Goal: Navigation & Orientation: Find specific page/section

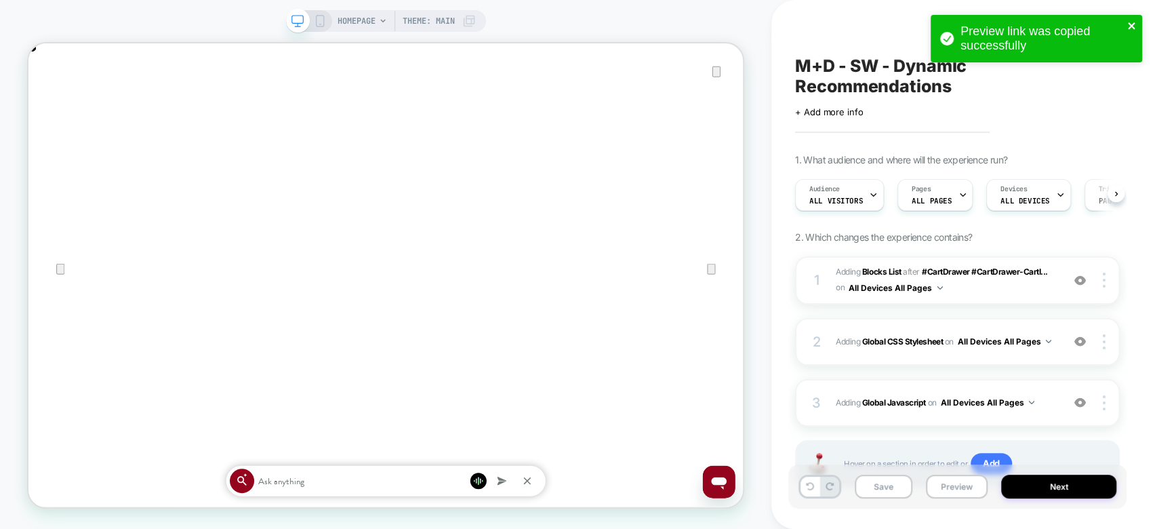
click at [1127, 26] on icon "close" at bounding box center [1131, 25] width 9 height 11
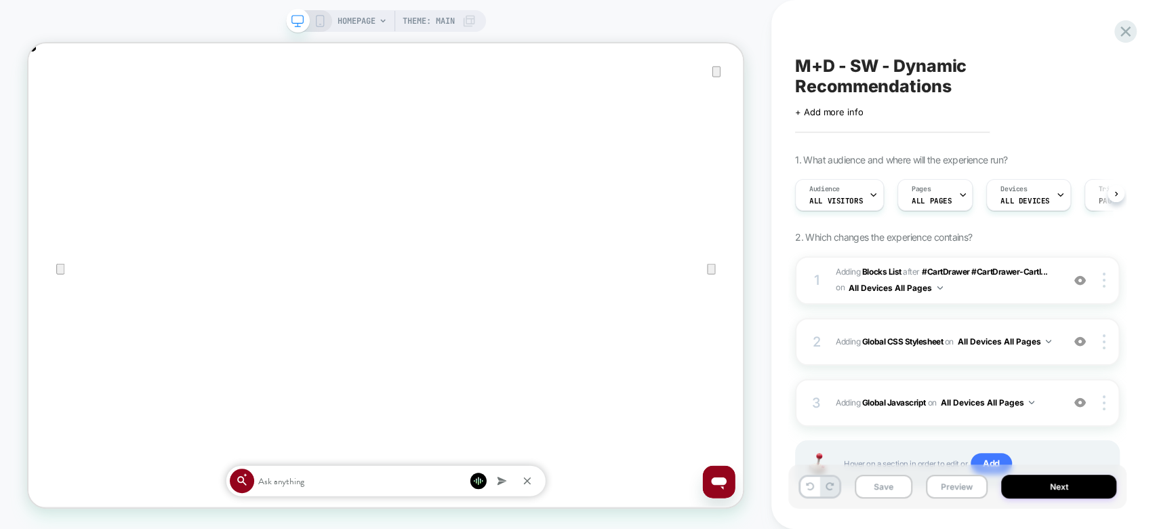
scroll to position [0, 953]
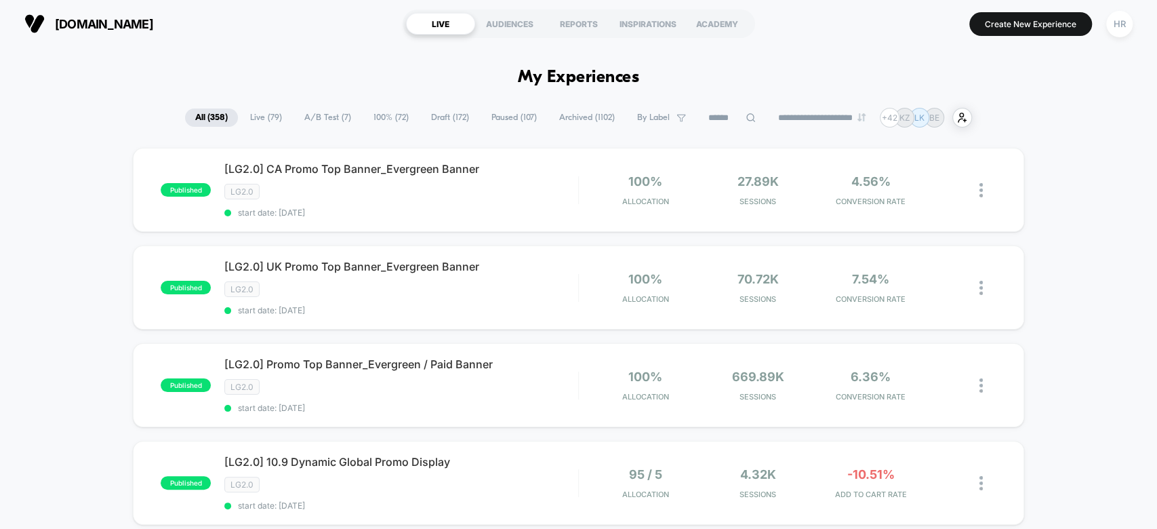
click at [340, 117] on span "A/B Test ( 7 )" at bounding box center [327, 117] width 67 height 18
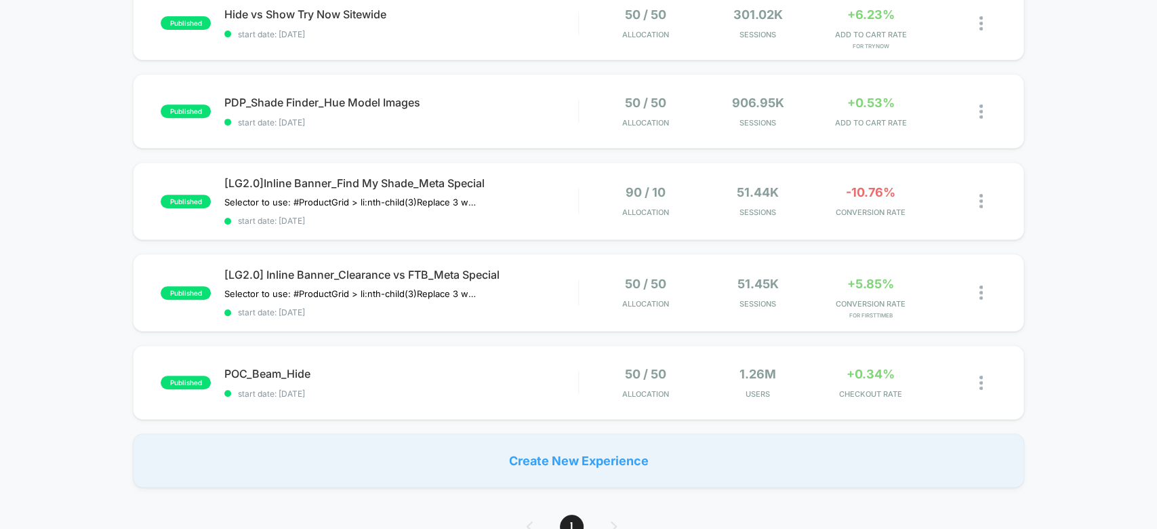
scroll to position [95, 0]
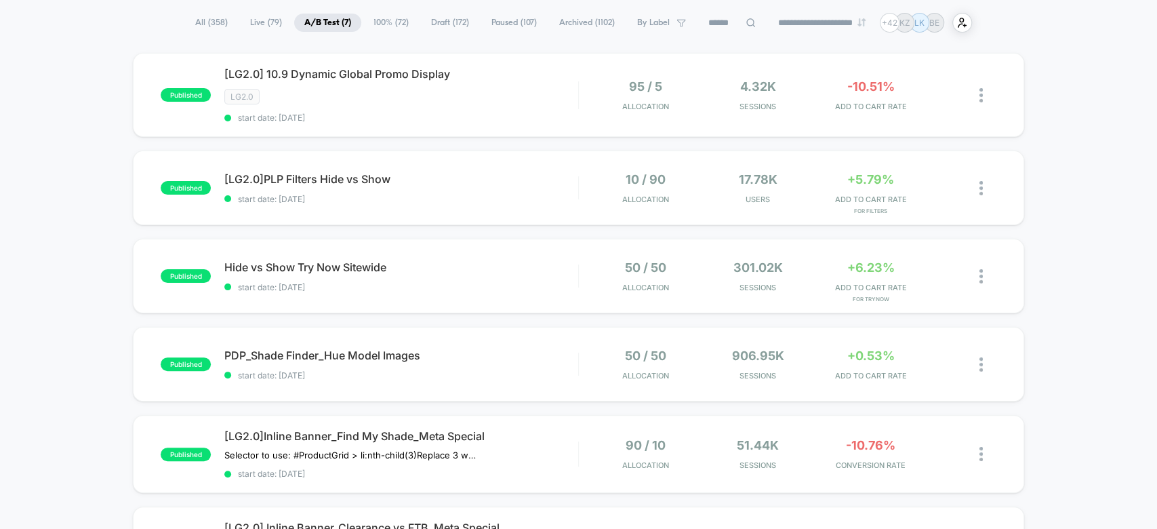
click at [445, 17] on span "Draft ( 172 )" at bounding box center [450, 23] width 58 height 18
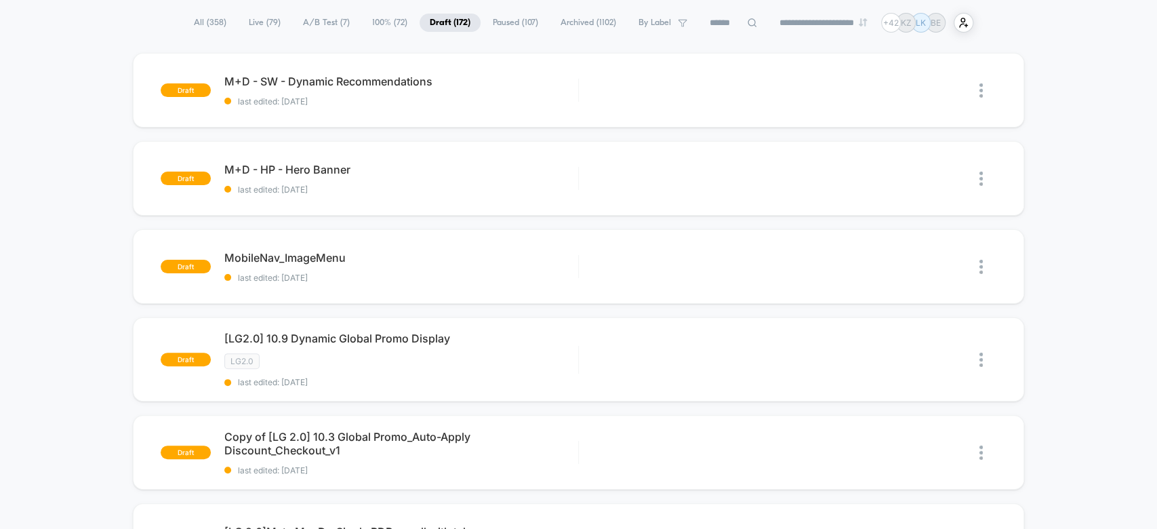
click at [510, 23] on span "Paused ( 107 )" at bounding box center [515, 23] width 66 height 18
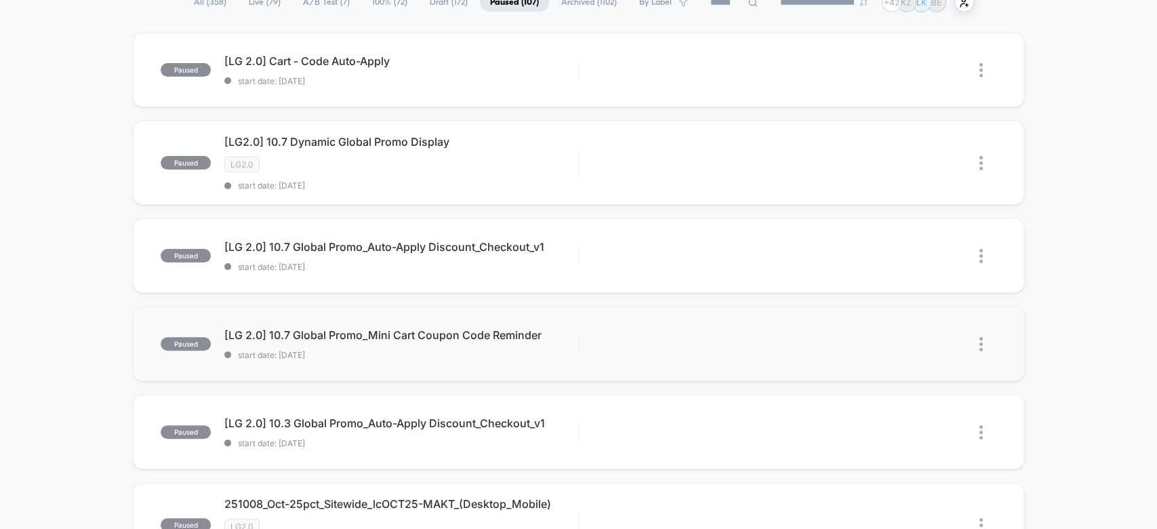
scroll to position [0, 0]
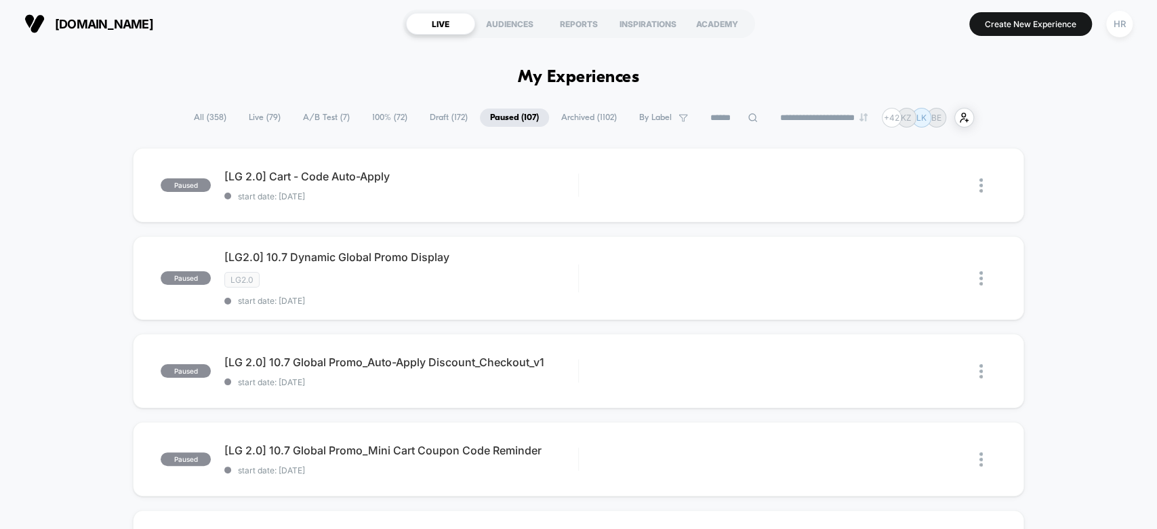
click at [325, 116] on span "A/B Test ( 7 )" at bounding box center [326, 117] width 67 height 18
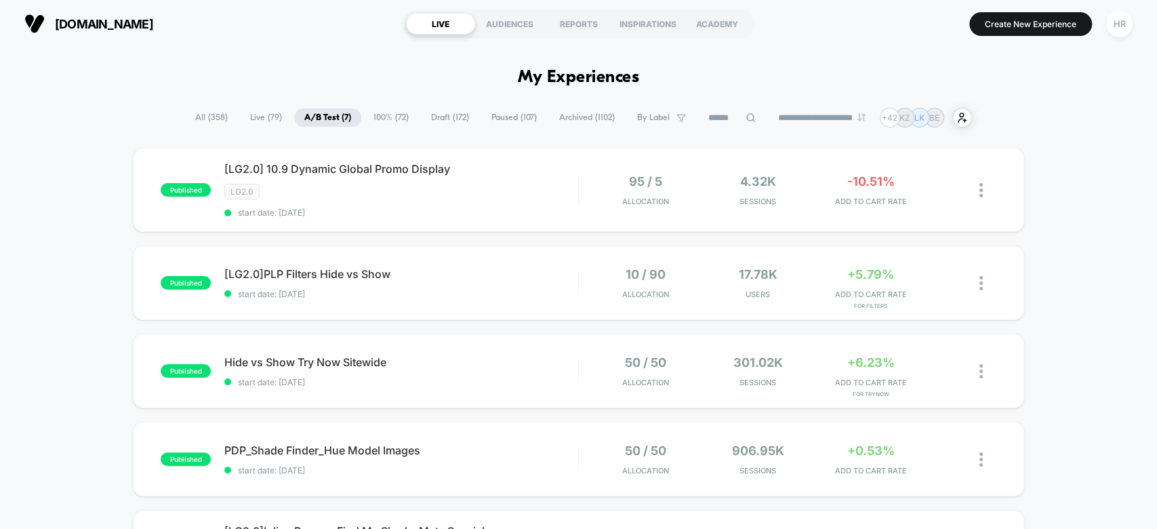
click at [388, 112] on span "100% ( 72 )" at bounding box center [391, 117] width 56 height 18
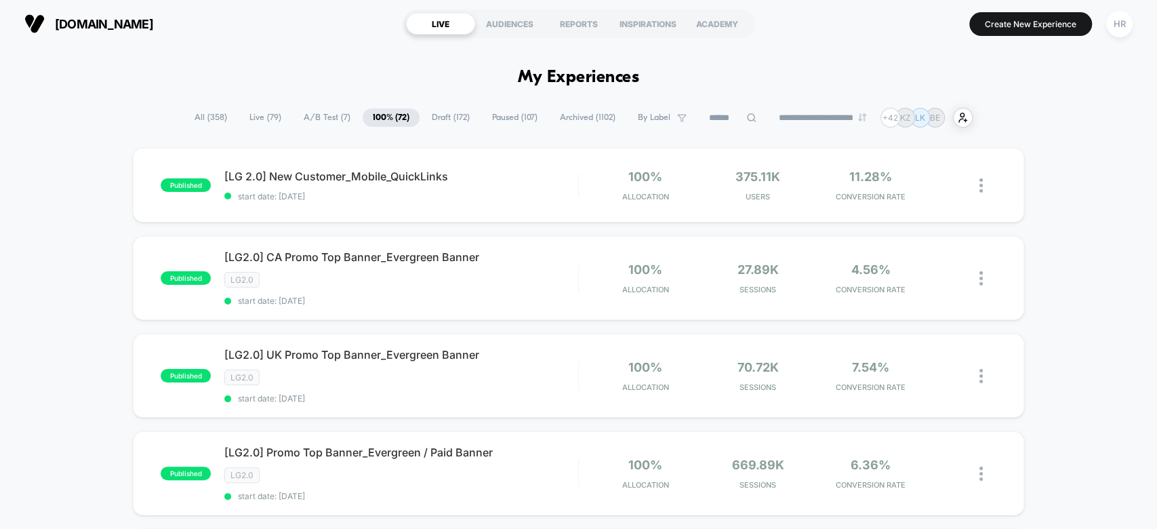
click at [438, 117] on span "Draft ( 172 )" at bounding box center [450, 117] width 58 height 18
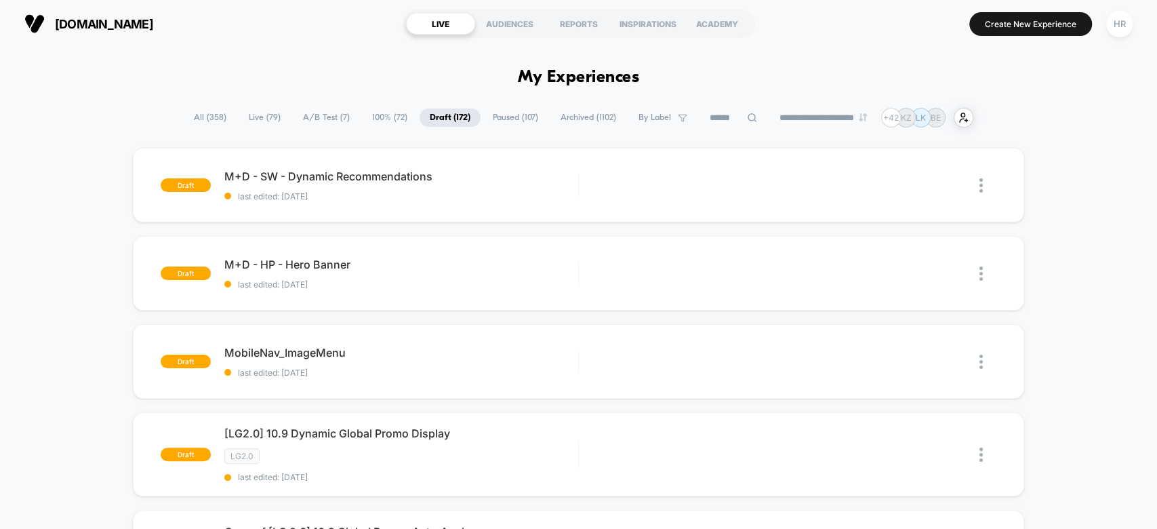
click at [317, 112] on span "A/B Test ( 7 )" at bounding box center [326, 117] width 67 height 18
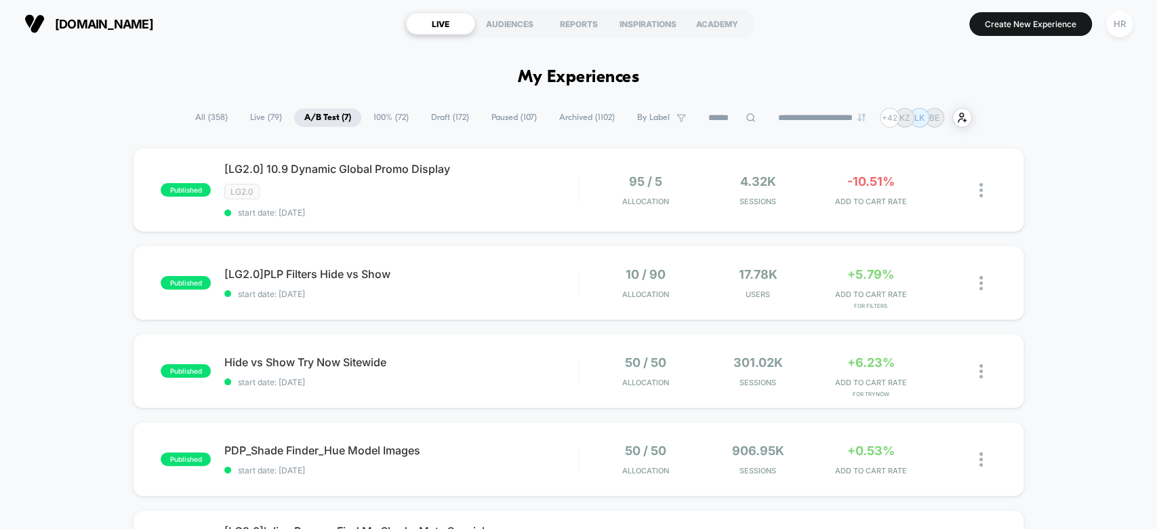
click at [442, 115] on span "Draft ( 172 )" at bounding box center [450, 117] width 58 height 18
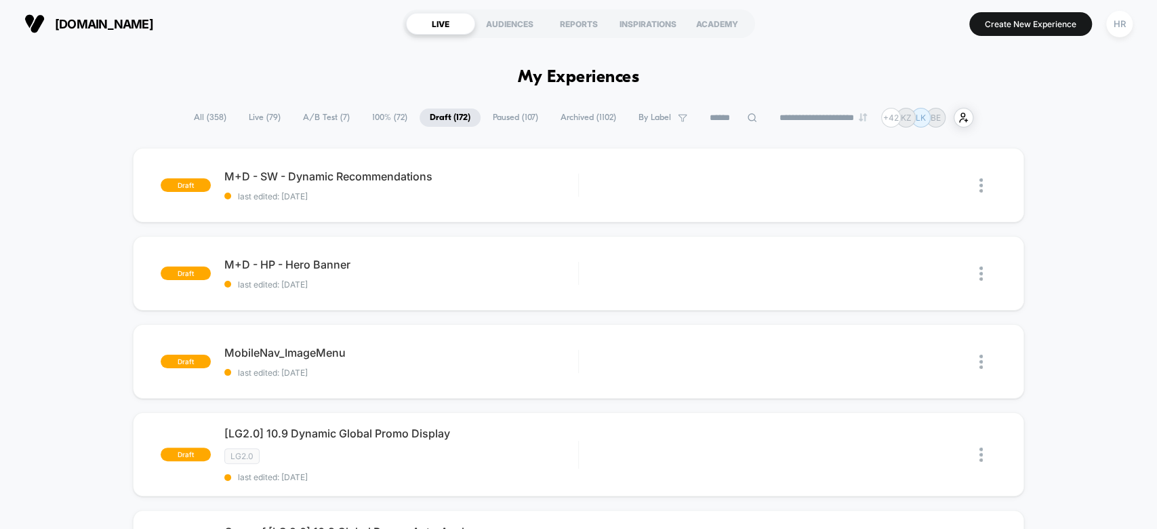
click at [331, 122] on span "A/B Test ( 7 )" at bounding box center [326, 117] width 67 height 18
